Goal: Transaction & Acquisition: Purchase product/service

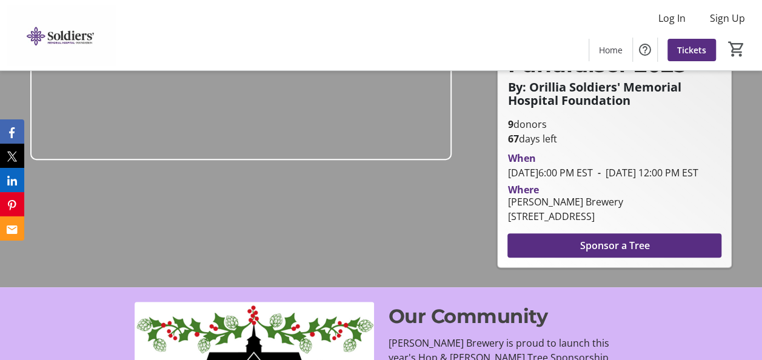
scroll to position [182, 0]
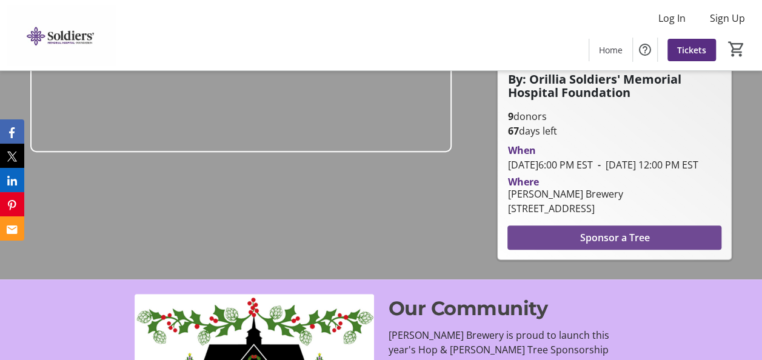
click at [594, 230] on span "Sponsor a Tree" at bounding box center [615, 237] width 70 height 15
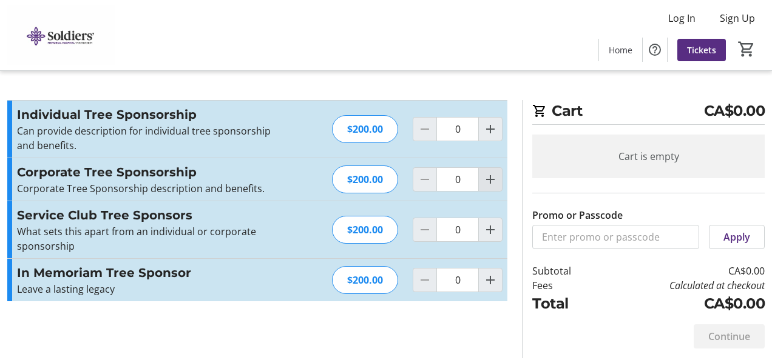
click at [488, 178] on mat-icon "Increment by one" at bounding box center [490, 179] width 15 height 15
type input "1"
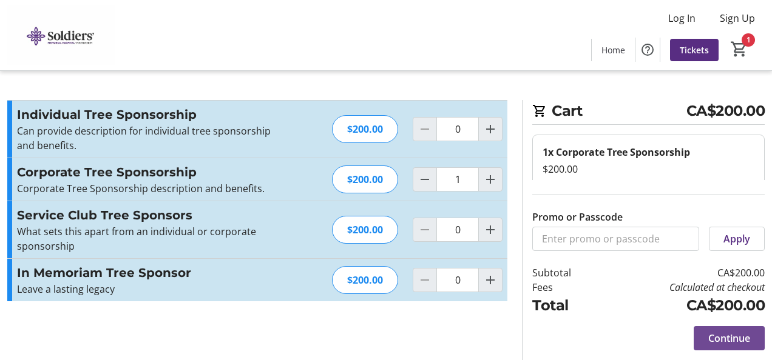
click at [733, 336] on span "Continue" at bounding box center [729, 338] width 42 height 15
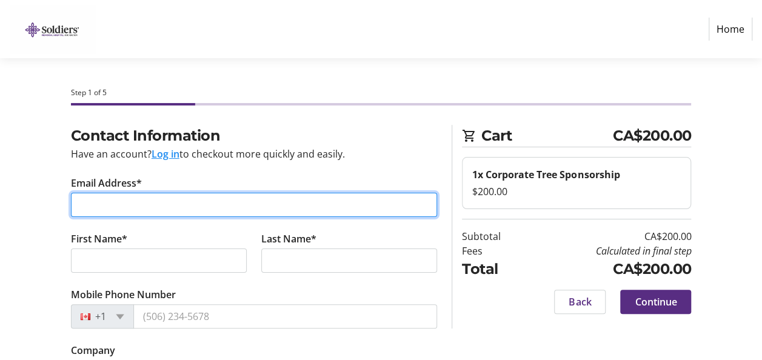
click at [173, 201] on input "Email Address*" at bounding box center [254, 205] width 367 height 24
type input "[EMAIL_ADDRESS][DOMAIN_NAME]"
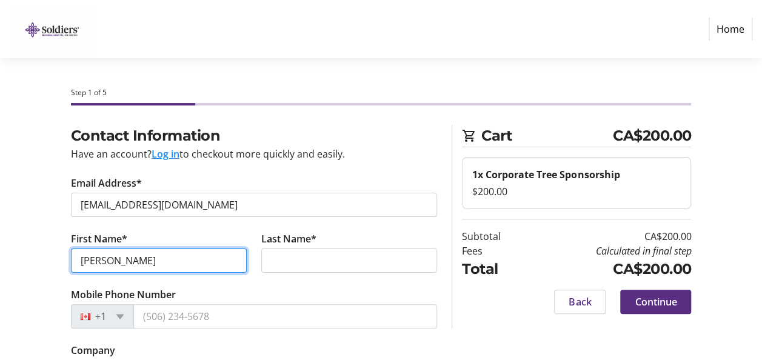
type input "[PERSON_NAME]"
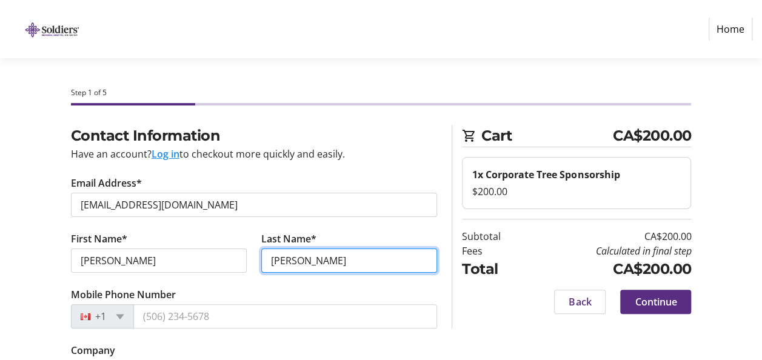
type input "[PERSON_NAME]"
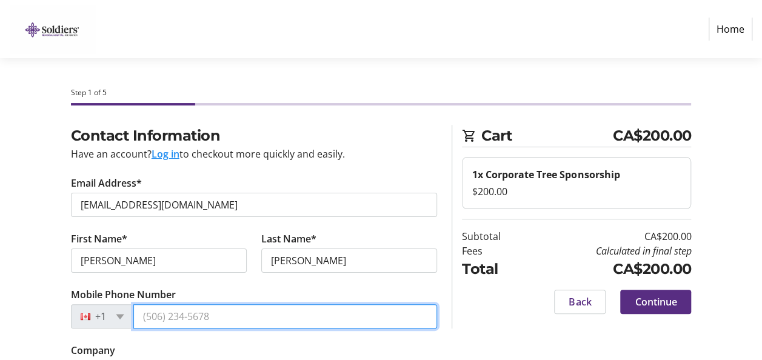
click at [147, 316] on input "Mobile Phone Number" at bounding box center [285, 316] width 304 height 24
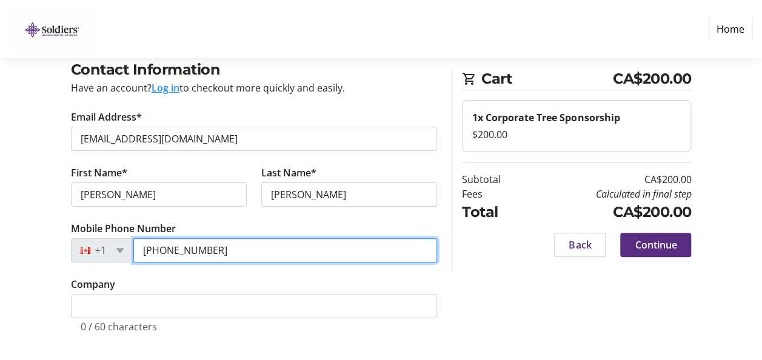
scroll to position [67, 0]
type input "[PHONE_NUMBER]"
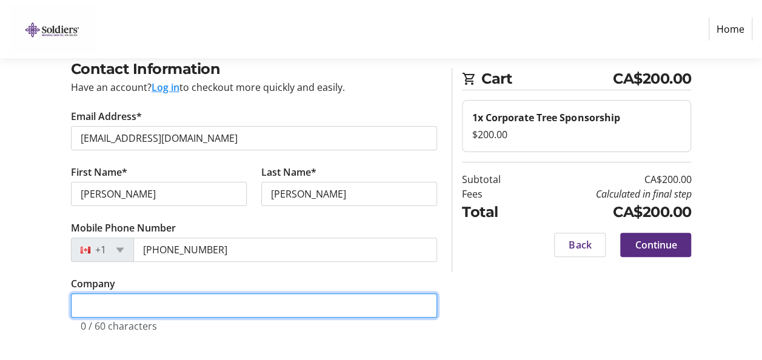
click at [150, 309] on input "Company" at bounding box center [254, 306] width 367 height 24
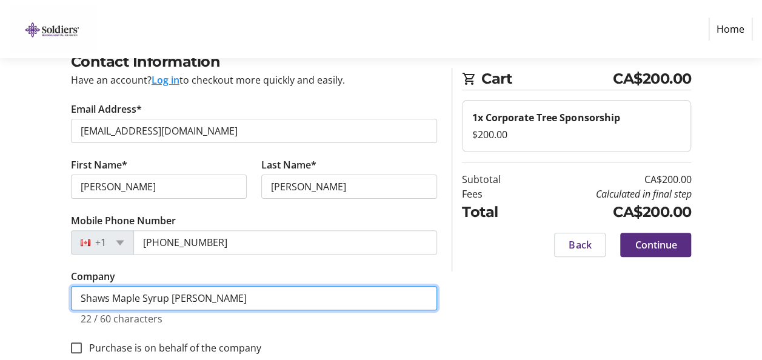
scroll to position [97, 0]
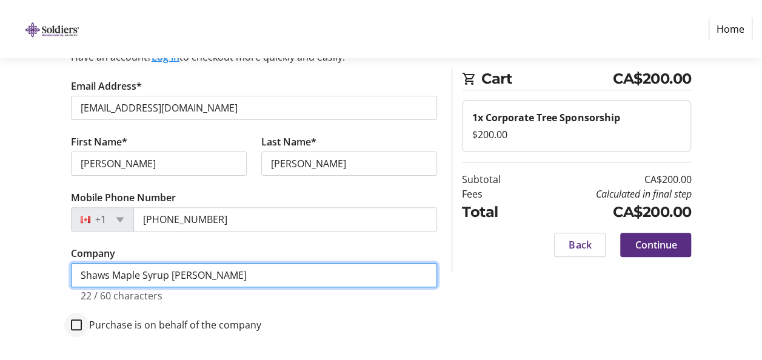
type input "Shaws Maple Syrup [PERSON_NAME]"
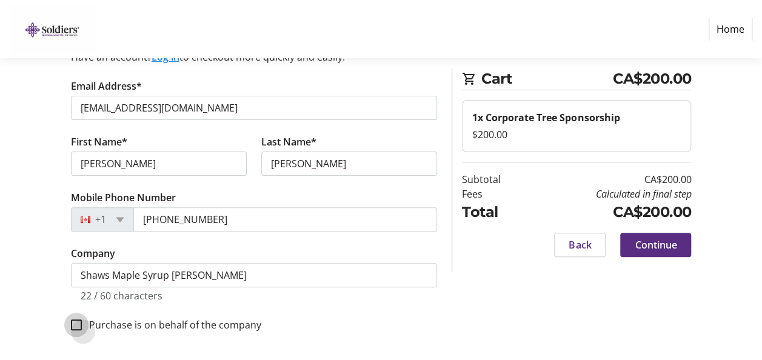
click at [74, 320] on input "Purchase is on behalf of the company" at bounding box center [76, 325] width 11 height 11
checkbox input "true"
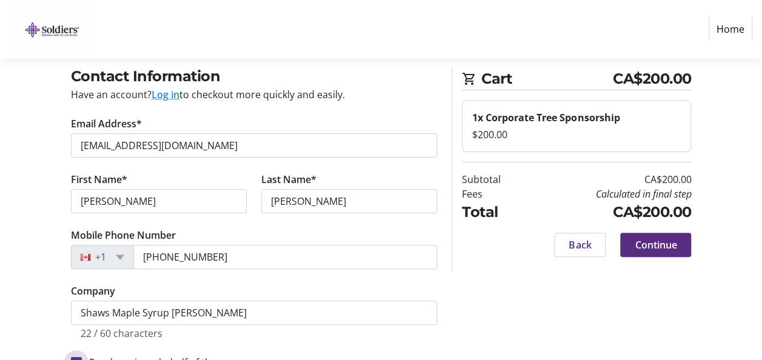
scroll to position [61, 0]
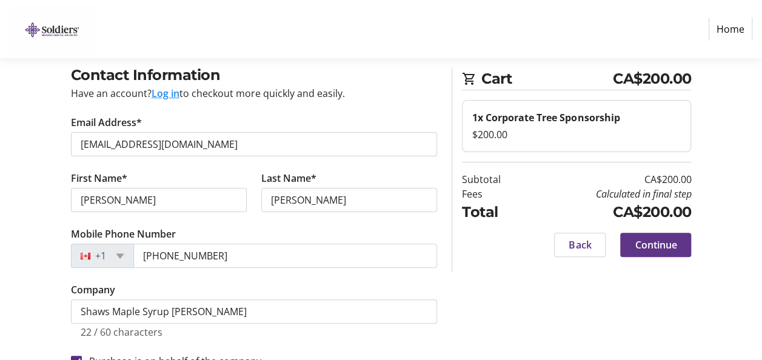
click at [632, 240] on span at bounding box center [656, 244] width 71 height 29
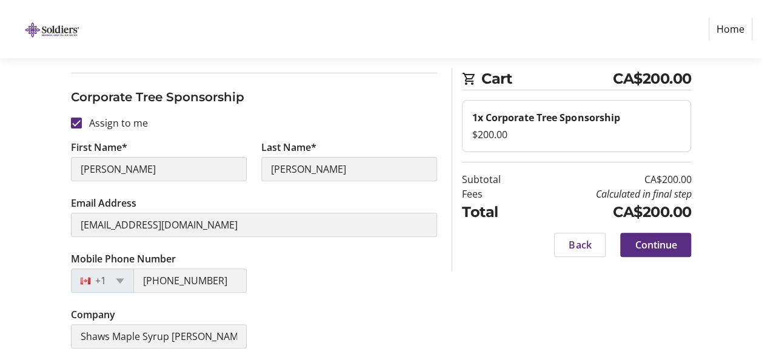
scroll to position [114, 0]
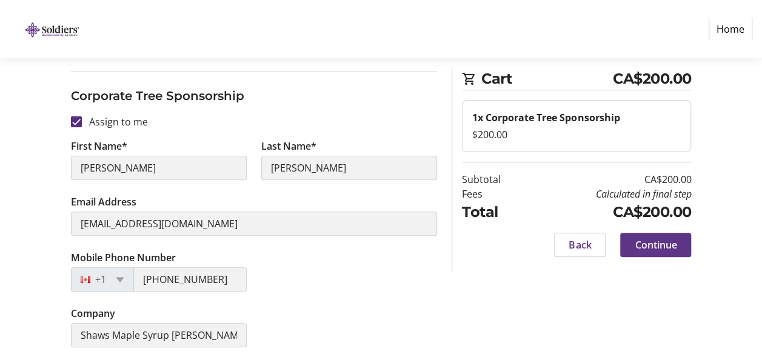
click at [665, 242] on span "Continue" at bounding box center [656, 245] width 42 height 15
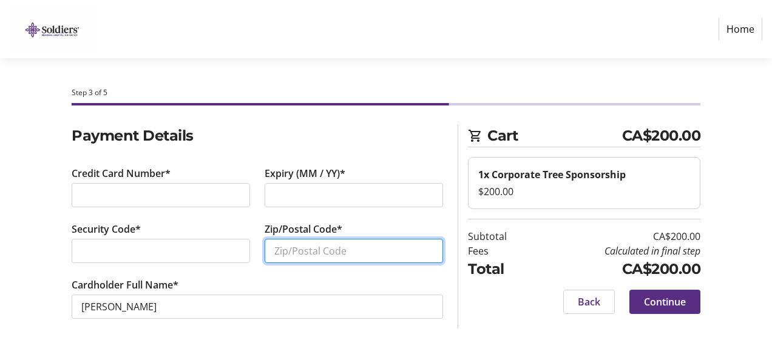
click at [296, 254] on input "Zip/Postal Code*" at bounding box center [353, 251] width 178 height 24
type input "L0L1T0"
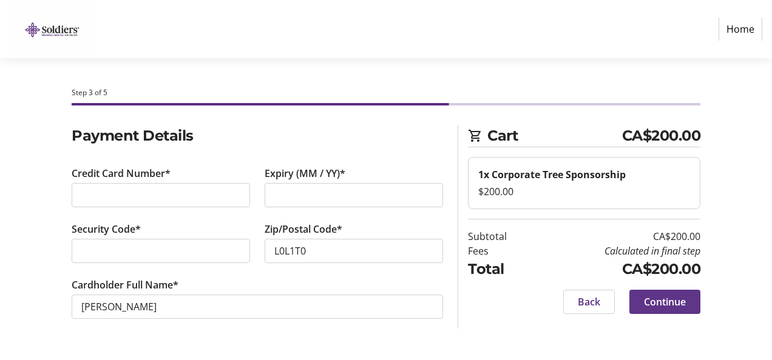
click at [662, 298] on span "Continue" at bounding box center [665, 302] width 42 height 15
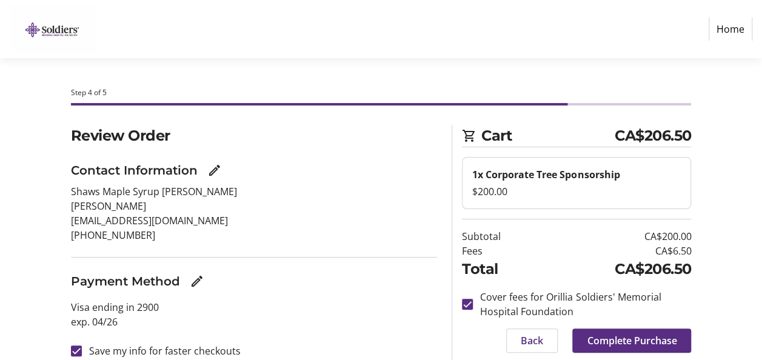
scroll to position [38, 0]
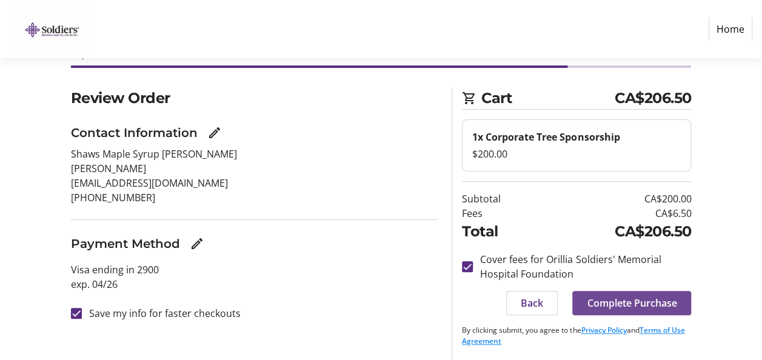
click at [634, 301] on span "Complete Purchase" at bounding box center [632, 303] width 90 height 15
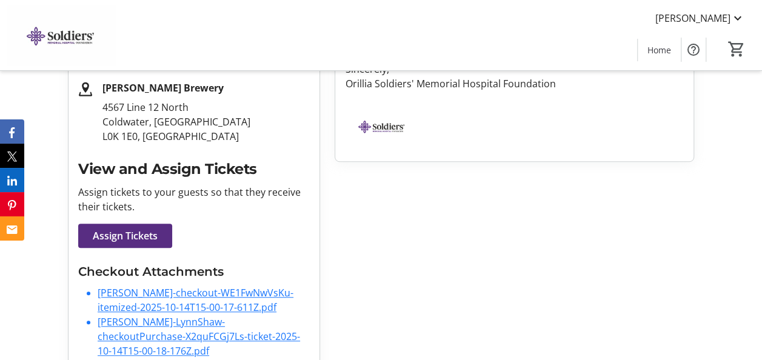
scroll to position [312, 0]
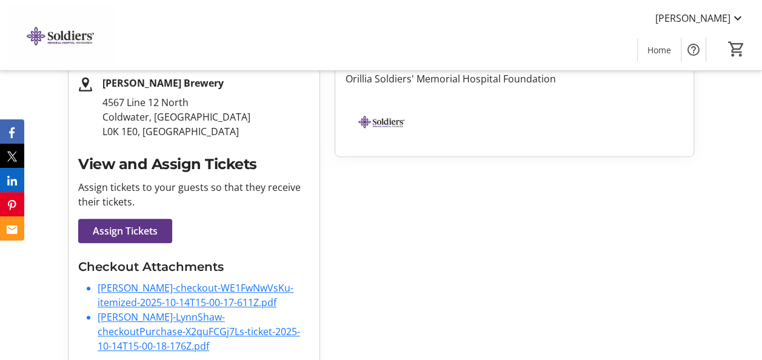
click at [120, 224] on span "Assign Tickets" at bounding box center [125, 231] width 65 height 15
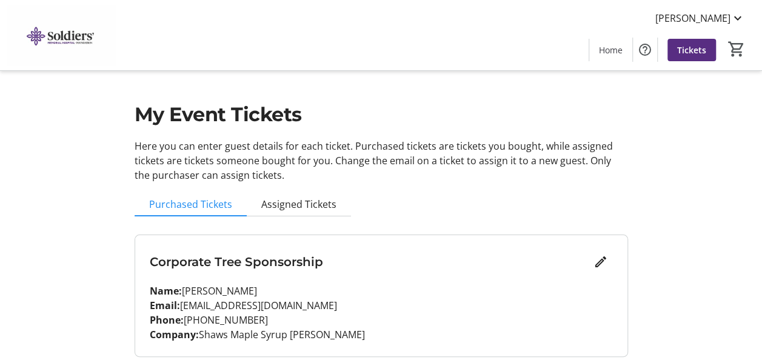
scroll to position [45, 0]
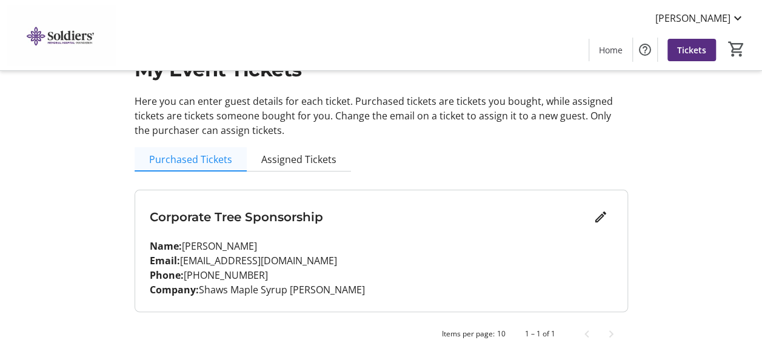
click at [174, 156] on span "Purchased Tickets" at bounding box center [190, 160] width 83 height 10
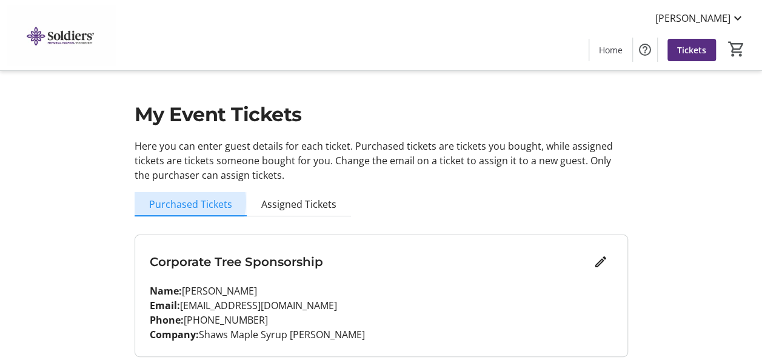
click at [184, 202] on span "Purchased Tickets" at bounding box center [190, 205] width 83 height 10
